Goal: Find specific page/section: Find specific page/section

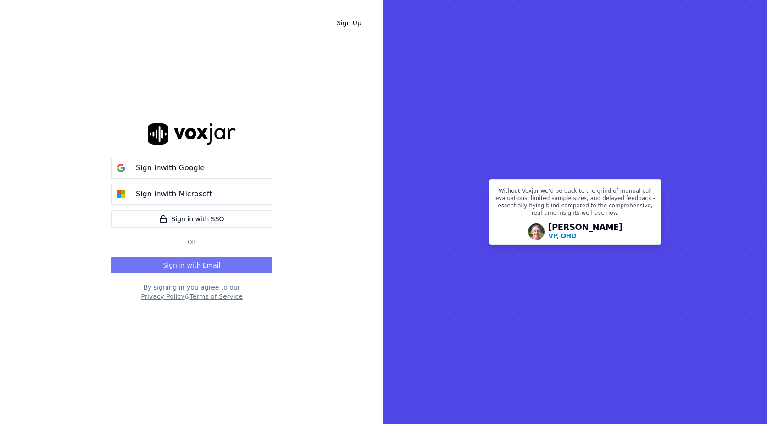
click at [206, 265] on button "Sign in with Email" at bounding box center [191, 265] width 161 height 17
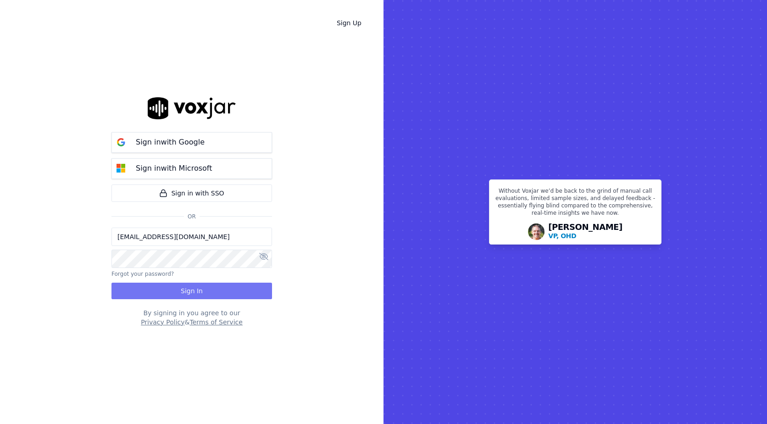
click at [195, 290] on button "Sign In" at bounding box center [191, 291] width 161 height 17
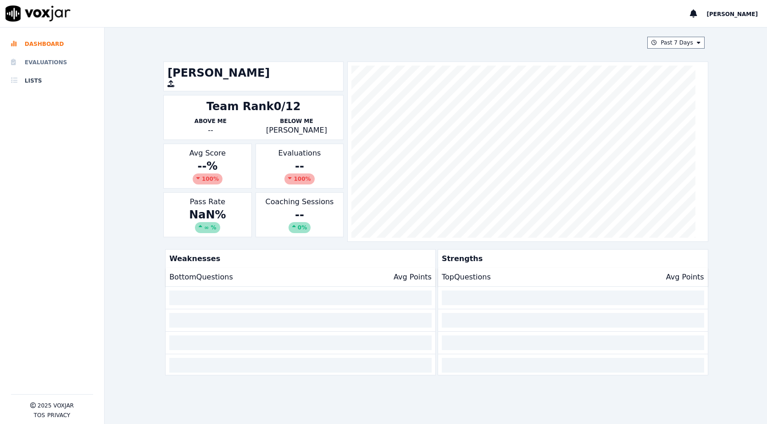
click at [39, 62] on li "Evaluations" at bounding box center [52, 62] width 82 height 18
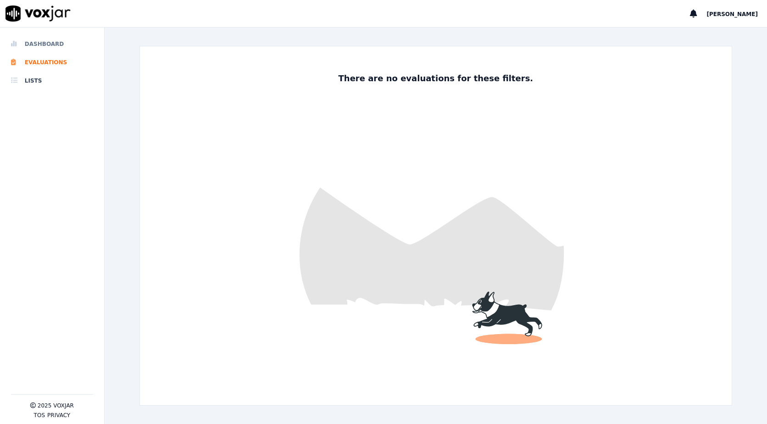
click at [43, 39] on li "Dashboard" at bounding box center [52, 44] width 82 height 18
